Goal: Task Accomplishment & Management: Use online tool/utility

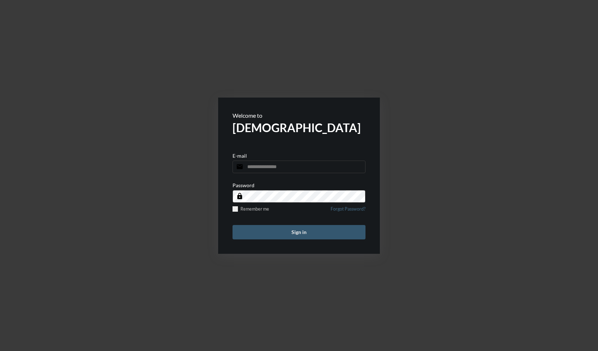
type input "**********"
click at [299, 233] on button "Sign in" at bounding box center [299, 232] width 133 height 14
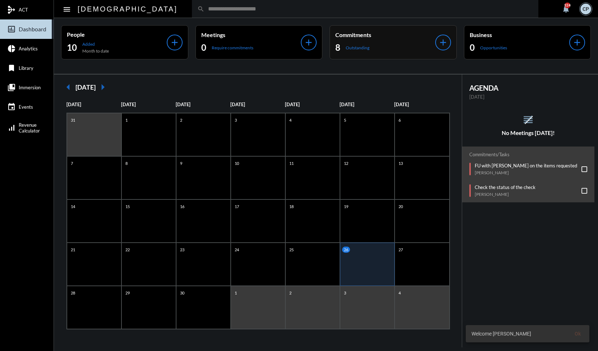
click at [391, 43] on div "8 Outstanding" at bounding box center [385, 48] width 100 height 12
